Goal: Task Accomplishment & Management: Use online tool/utility

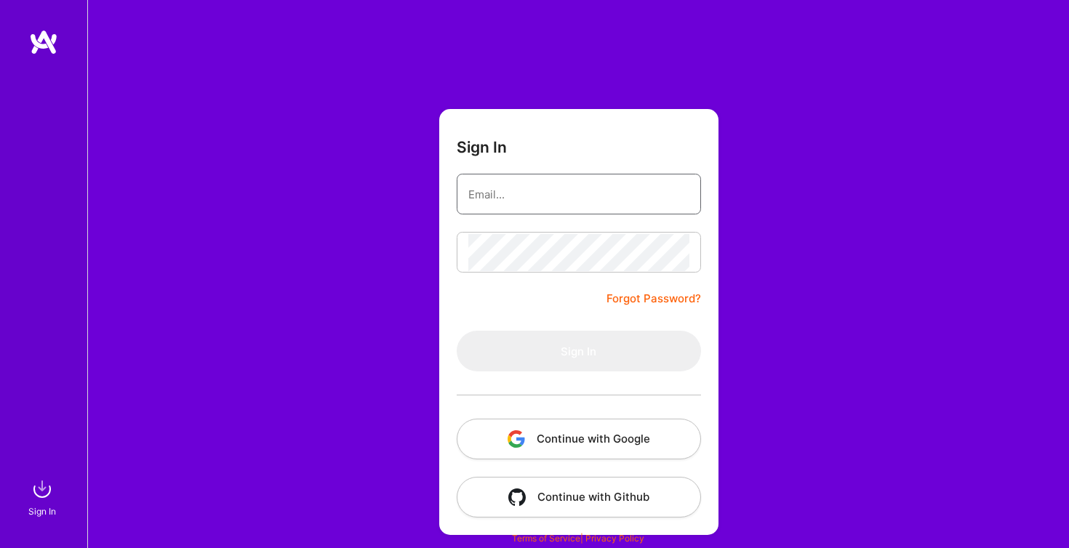
type input "[PERSON_NAME][EMAIL_ADDRESS][PERSON_NAME][DOMAIN_NAME]"
click at [578, 351] on button "Sign In" at bounding box center [579, 351] width 244 height 41
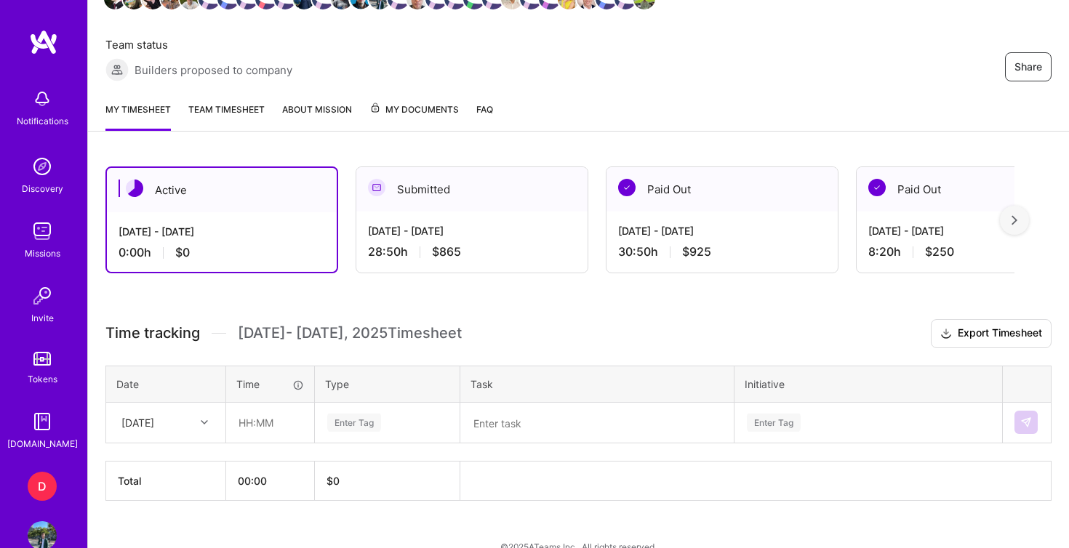
scroll to position [268, 0]
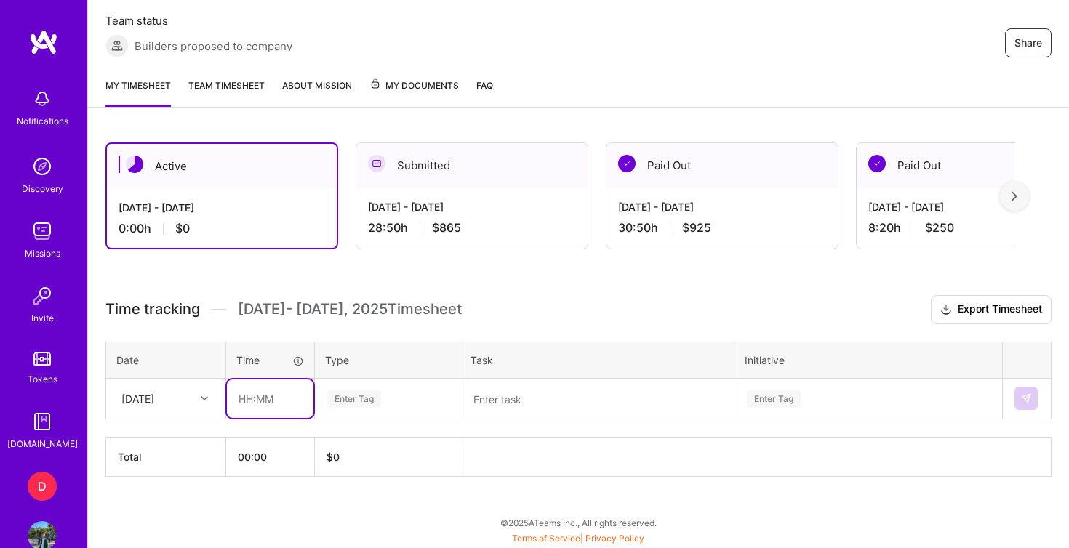
click at [268, 399] on input "text" at bounding box center [270, 398] width 87 height 39
type input "01:30"
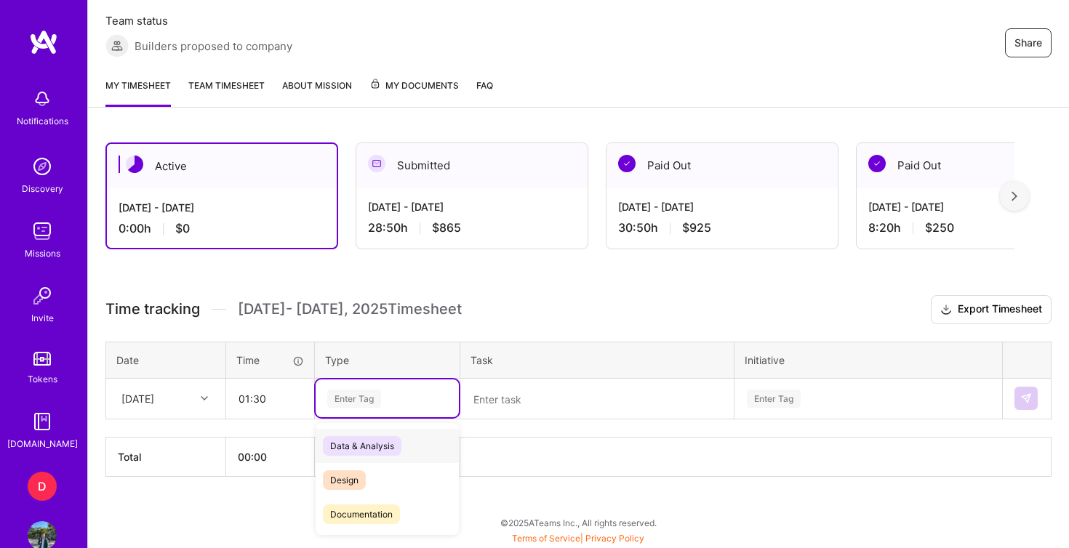
click at [338, 403] on div "Enter Tag" at bounding box center [354, 398] width 54 height 23
type input "e"
type input "pla"
click at [347, 446] on span "Planning" at bounding box center [348, 446] width 50 height 20
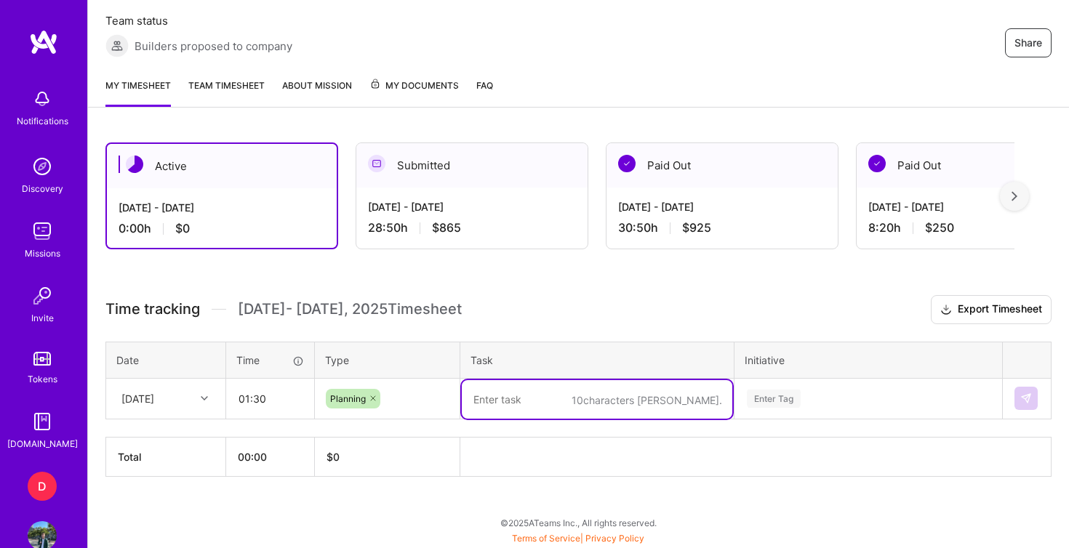
click at [482, 408] on textarea at bounding box center [597, 399] width 270 height 39
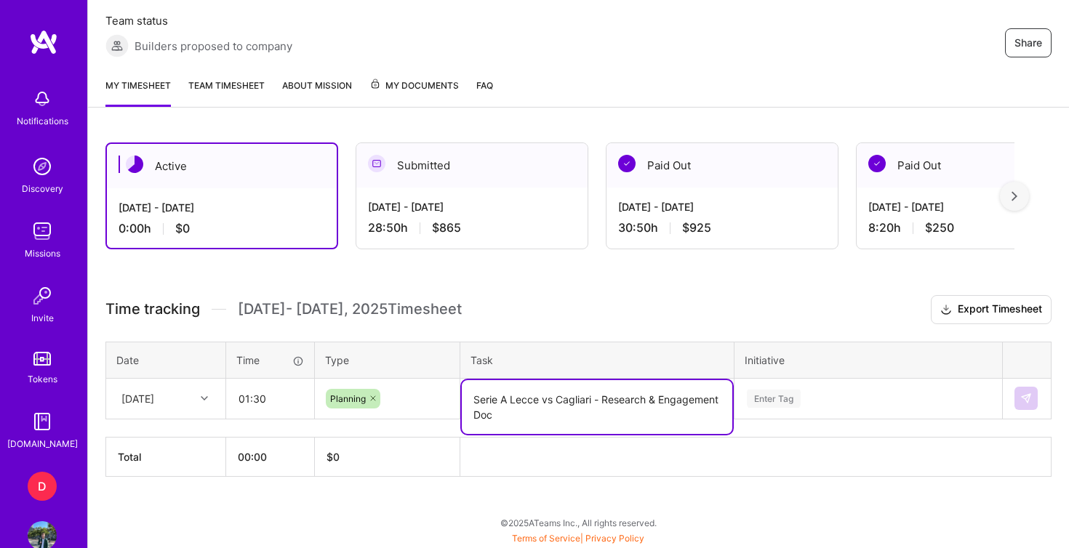
type textarea "Serie A Lecce vs Cagliari - Research & Engagement Doc"
click at [762, 399] on div "Enter Tag" at bounding box center [868, 398] width 266 height 38
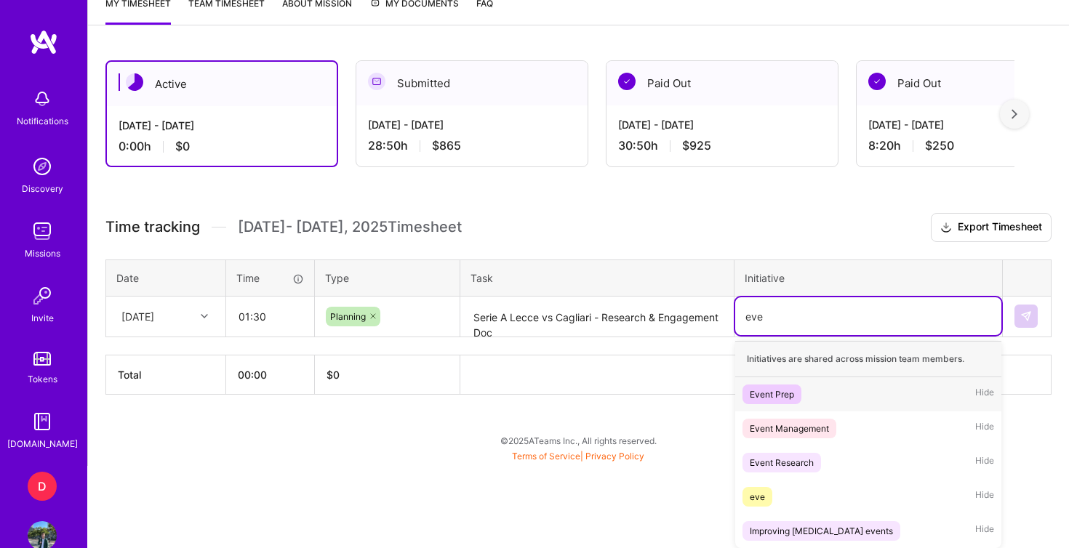
scroll to position [350, 0]
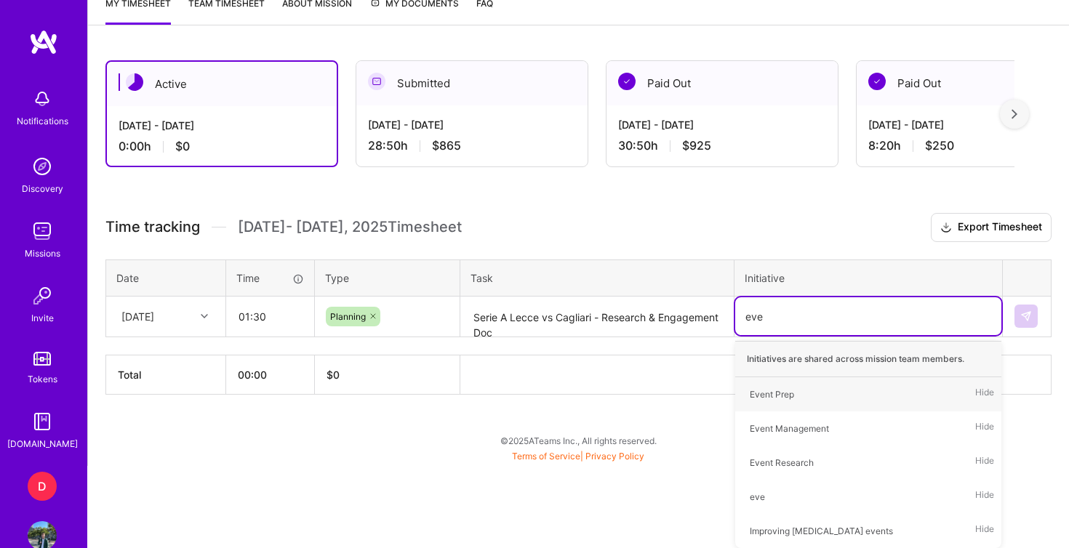
type input "even"
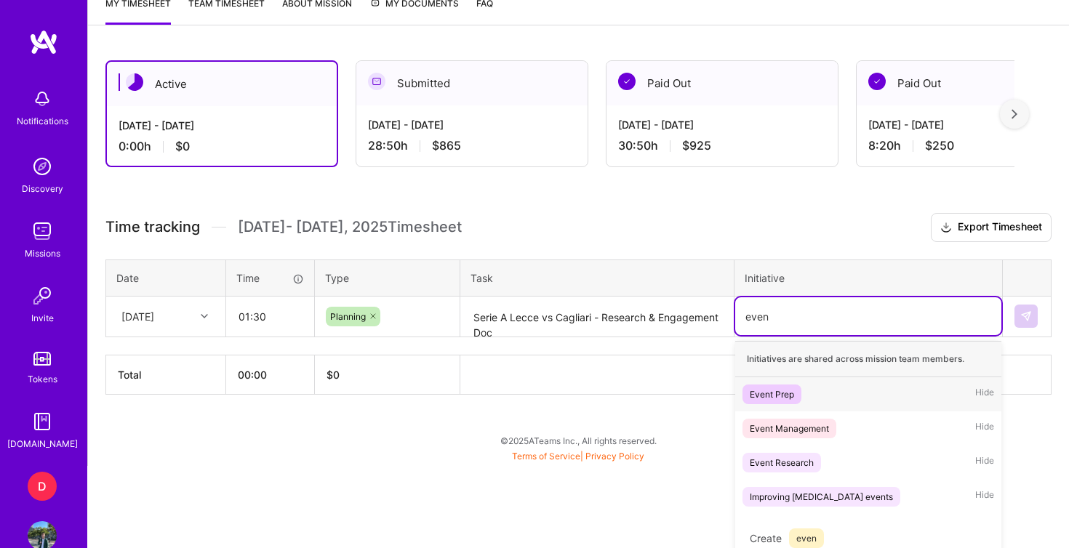
click at [781, 393] on div "Event Prep" at bounding box center [771, 394] width 44 height 15
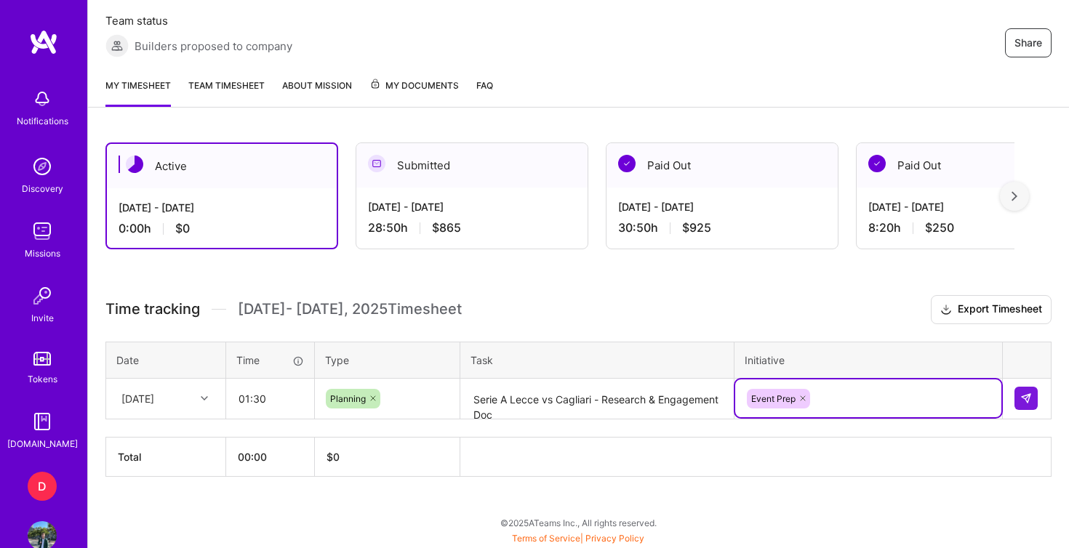
scroll to position [268, 0]
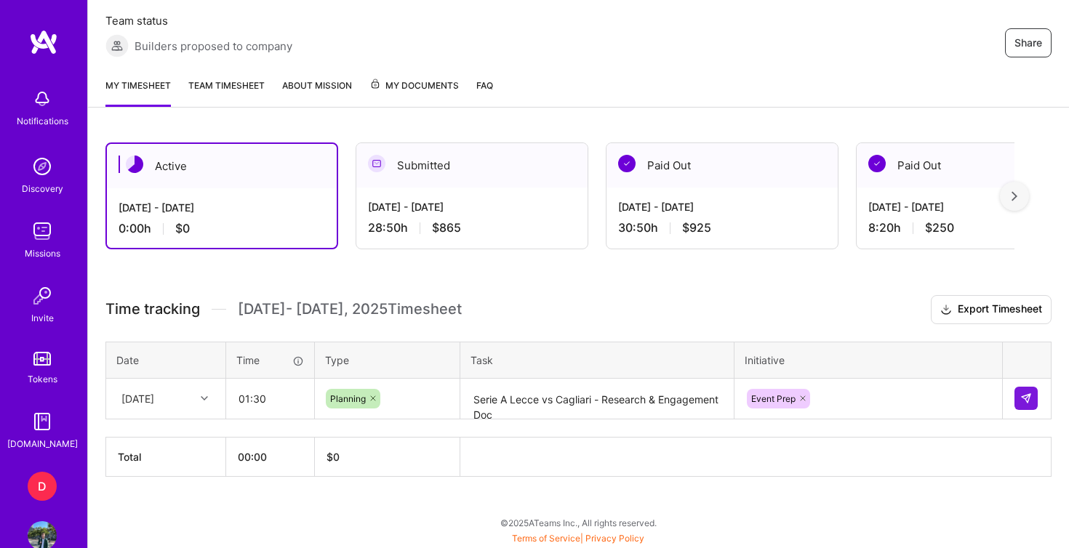
click at [754, 305] on h3 "Time tracking [DATE] - [DATE] Timesheet Export Timesheet" at bounding box center [578, 309] width 946 height 29
click at [510, 398] on textarea "Serie A Lecce vs Cagliari - Research & Engagement Doc" at bounding box center [597, 399] width 270 height 39
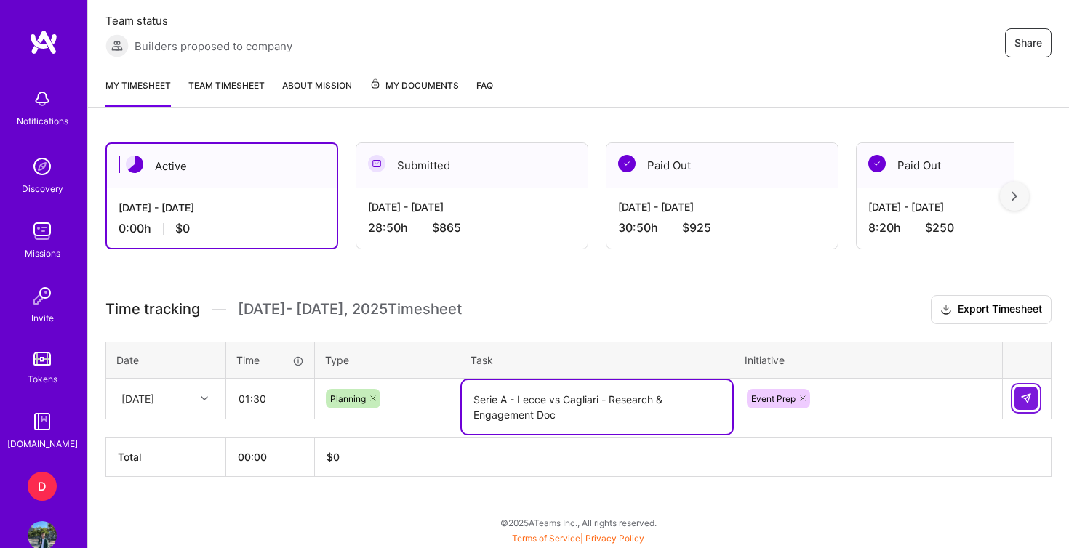
type textarea "Serie A - Lecce vs Cagliari - Research & Engagement Doc"
click at [1026, 395] on img at bounding box center [1026, 399] width 12 height 12
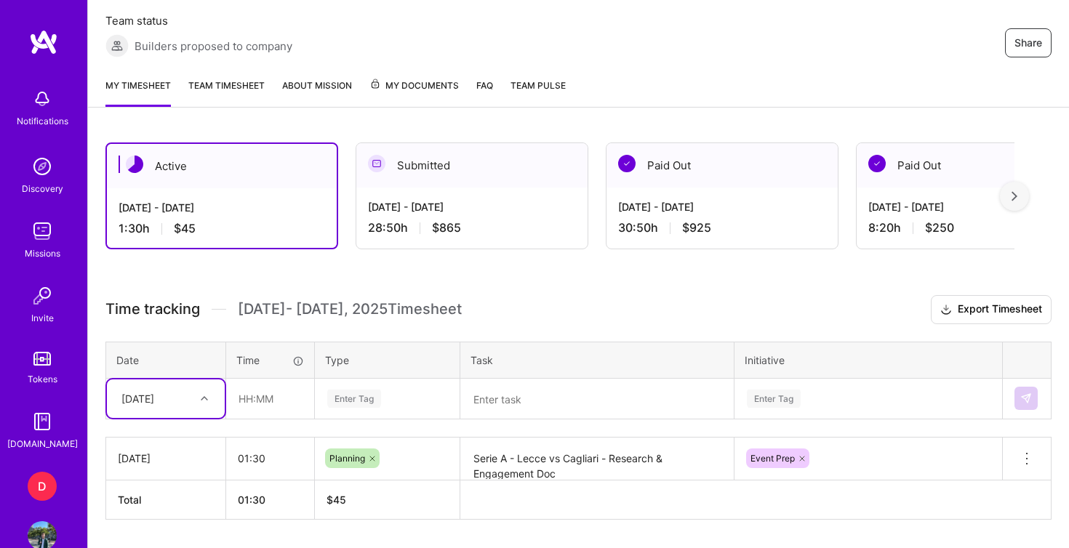
click at [407, 220] on div "28:50 h $865" at bounding box center [472, 227] width 208 height 15
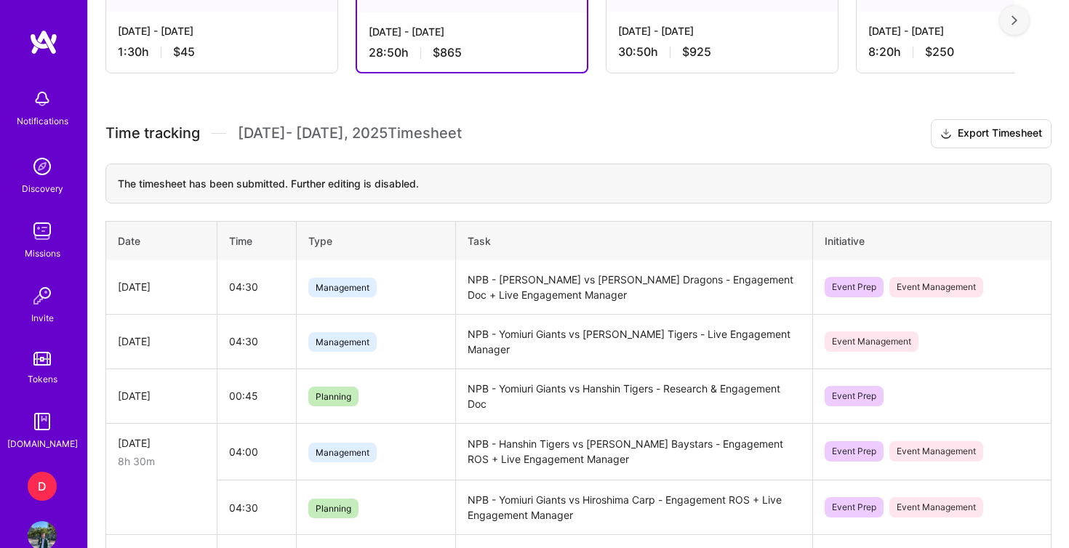
scroll to position [425, 0]
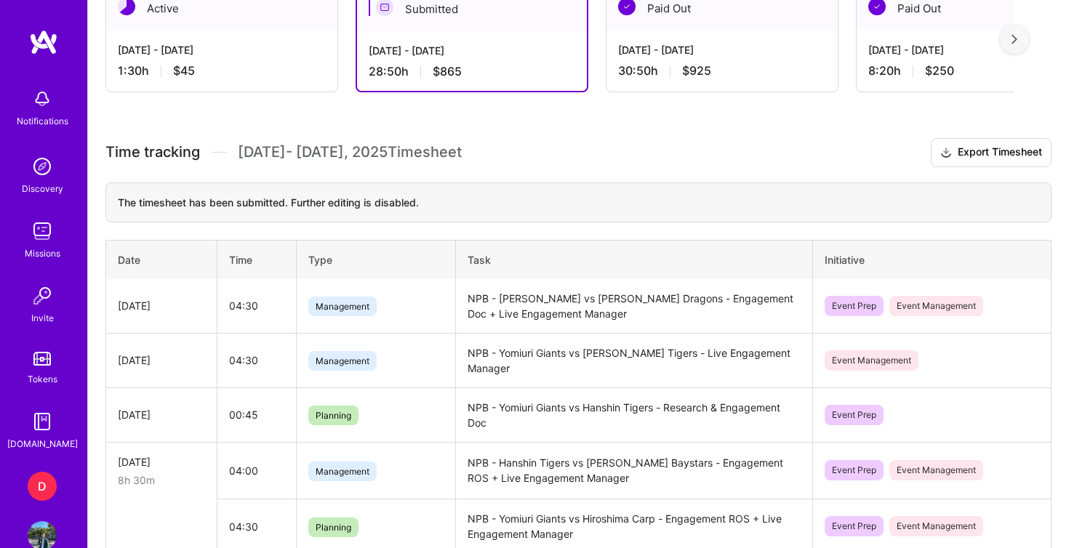
click at [264, 49] on div "[DATE] - [DATE]" at bounding box center [222, 49] width 208 height 15
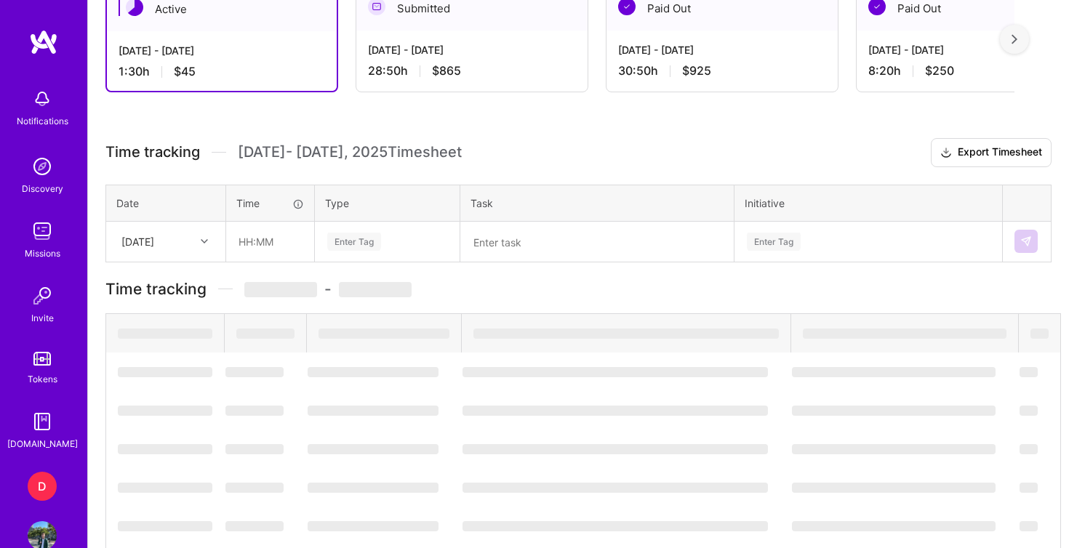
scroll to position [310, 0]
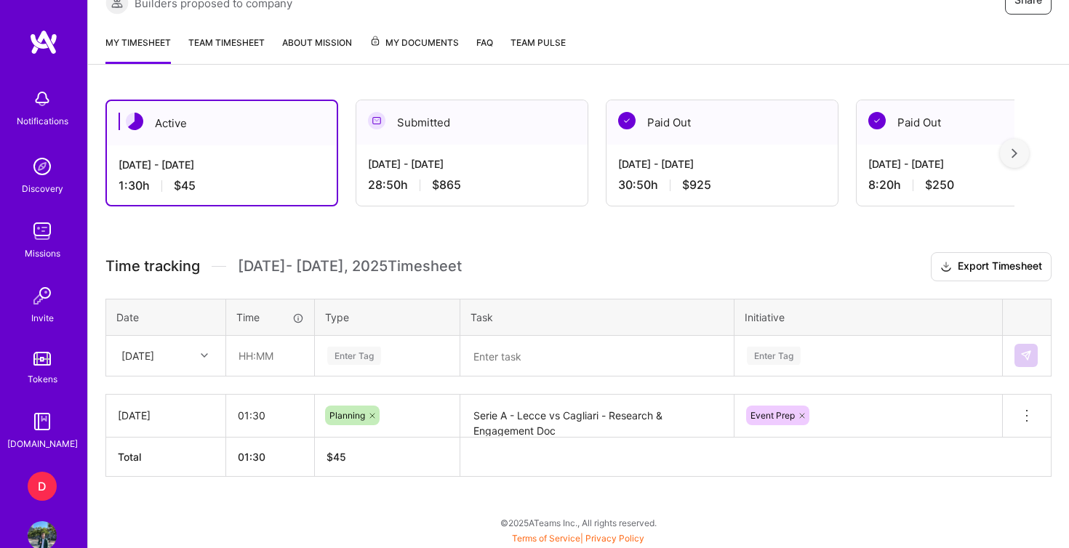
click at [576, 432] on textarea "Serie A - Lecce vs Cagliari - Research & Engagement Doc" at bounding box center [597, 416] width 270 height 40
click at [579, 473] on th at bounding box center [755, 456] width 591 height 39
